Goal: Task Accomplishment & Management: Manage account settings

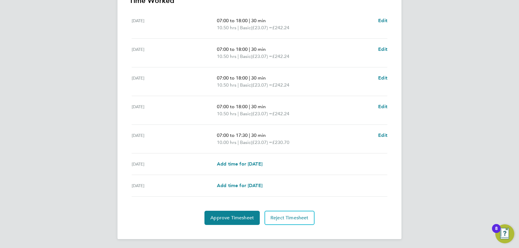
scroll to position [179, 0]
click at [223, 215] on span "Approve Timesheet" at bounding box center [232, 218] width 44 height 6
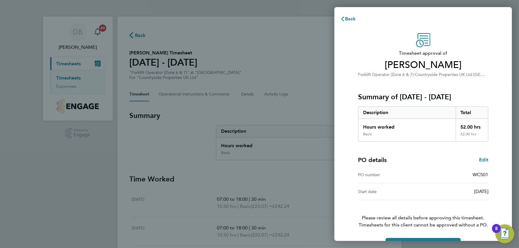
scroll to position [18, 0]
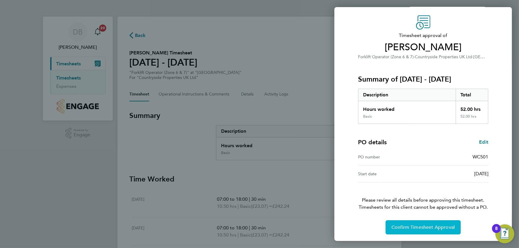
click at [415, 227] on span "Confirm Timesheet Approval" at bounding box center [423, 228] width 63 height 6
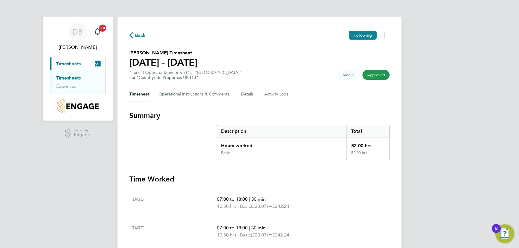
click at [68, 78] on link "Timesheets" at bounding box center [68, 78] width 25 height 6
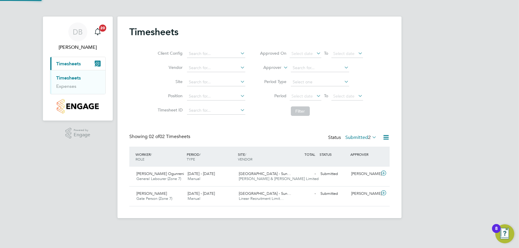
scroll to position [15, 52]
click at [201, 174] on span "[DATE] - [DATE]" at bounding box center [201, 173] width 27 height 5
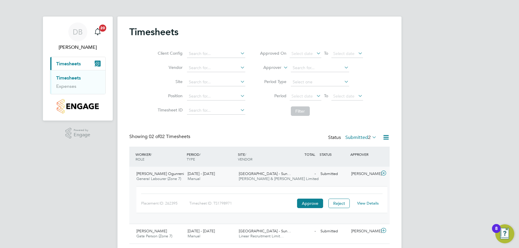
click at [371, 201] on link "View Details" at bounding box center [369, 203] width 22 height 5
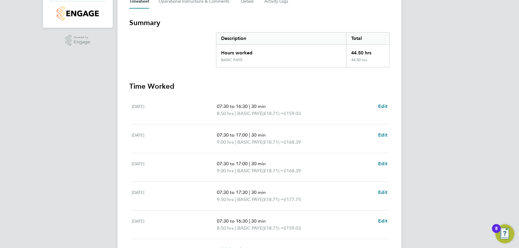
scroll to position [178, 0]
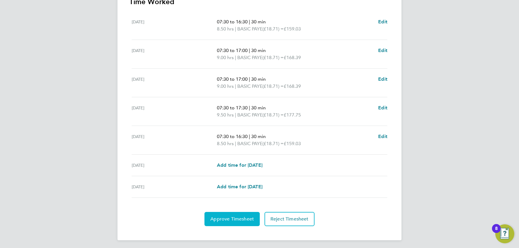
click at [232, 218] on span "Approve Timesheet" at bounding box center [232, 219] width 44 height 6
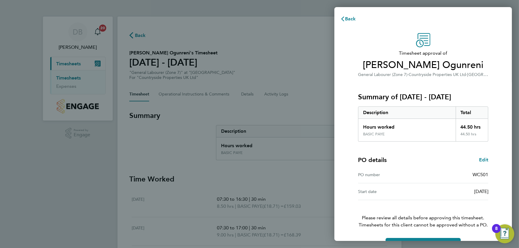
scroll to position [18, 0]
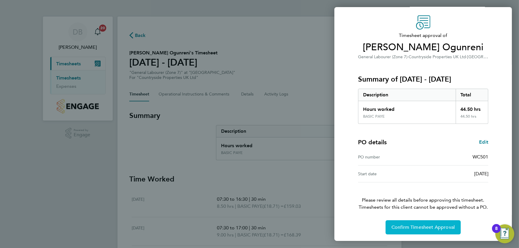
click at [413, 226] on span "Confirm Timesheet Approval" at bounding box center [423, 228] width 63 height 6
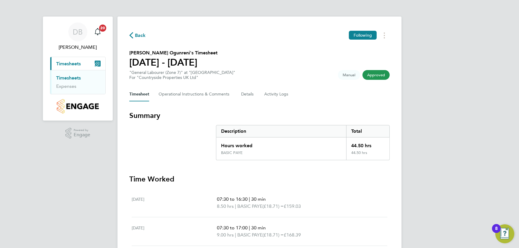
click at [69, 78] on link "Timesheets" at bounding box center [68, 78] width 25 height 6
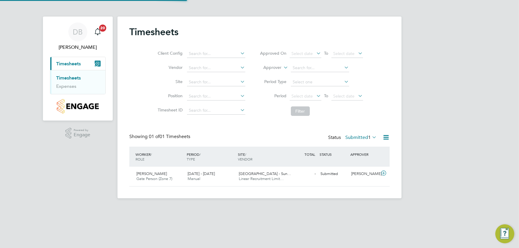
scroll to position [15, 52]
click at [164, 176] on span "Gate Person (Zone 7)" at bounding box center [154, 178] width 36 height 5
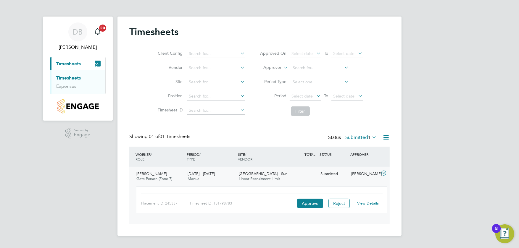
click at [369, 204] on link "View Details" at bounding box center [369, 203] width 22 height 5
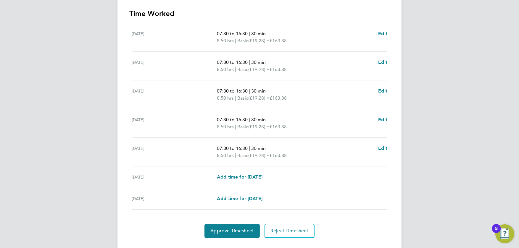
scroll to position [178, 0]
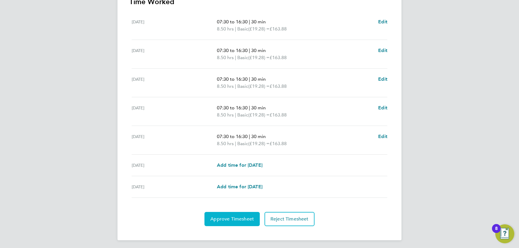
click at [231, 217] on span "Approve Timesheet" at bounding box center [232, 219] width 44 height 6
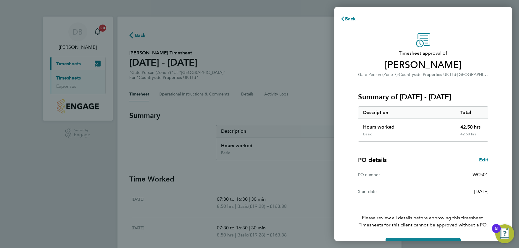
scroll to position [18, 0]
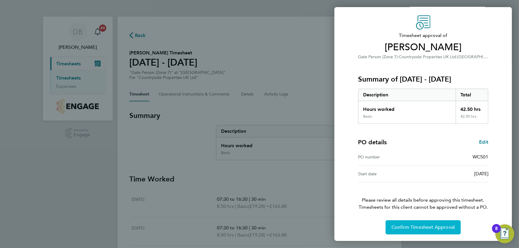
click at [416, 226] on span "Confirm Timesheet Approval" at bounding box center [423, 228] width 63 height 6
